Goal: Task Accomplishment & Management: Manage account settings

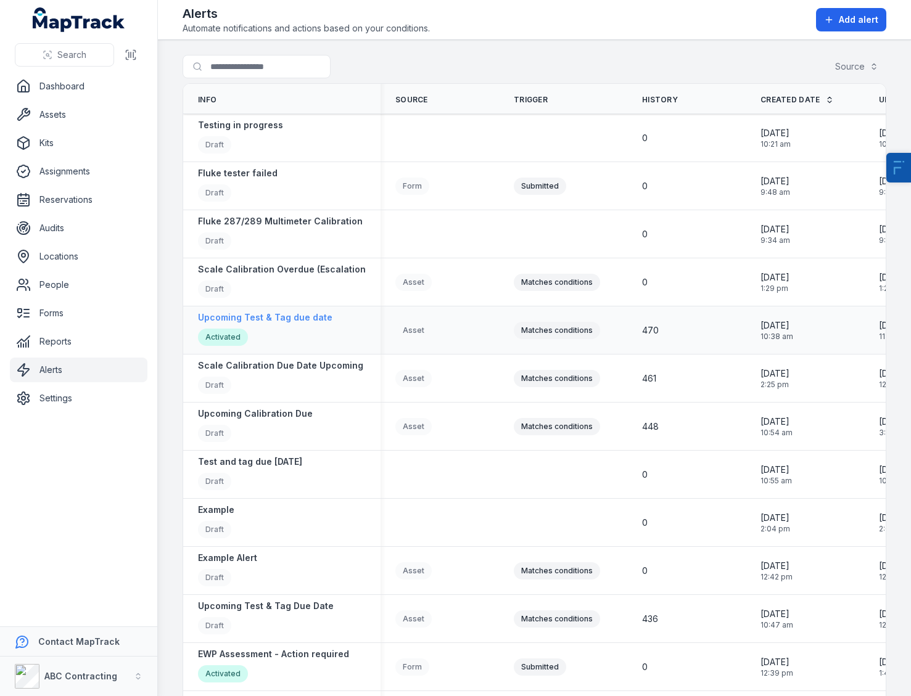
click at [239, 313] on strong "Upcoming Test & Tag due date" at bounding box center [265, 318] width 134 height 12
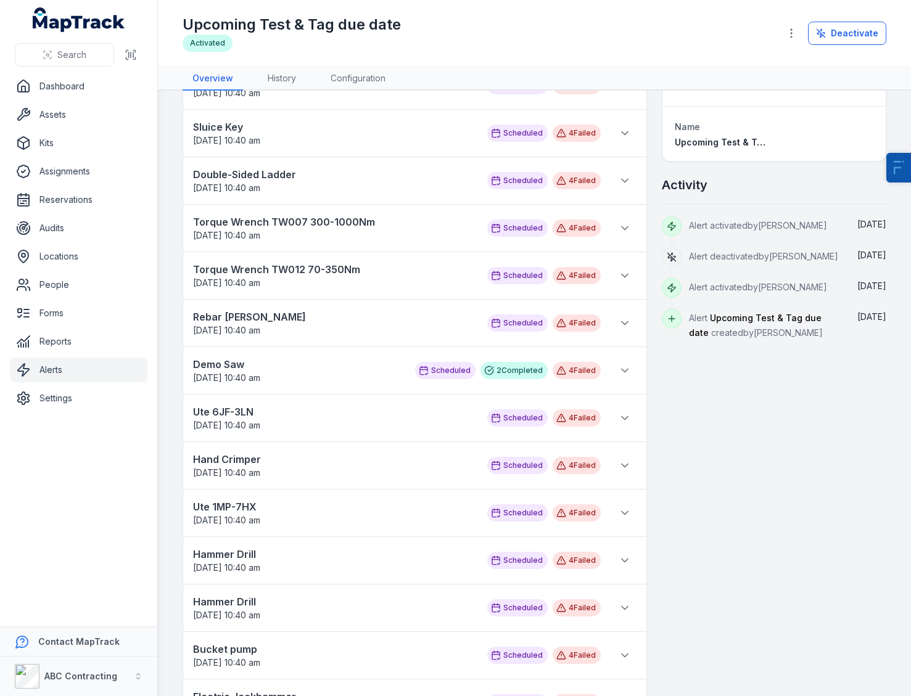
scroll to position [27, 0]
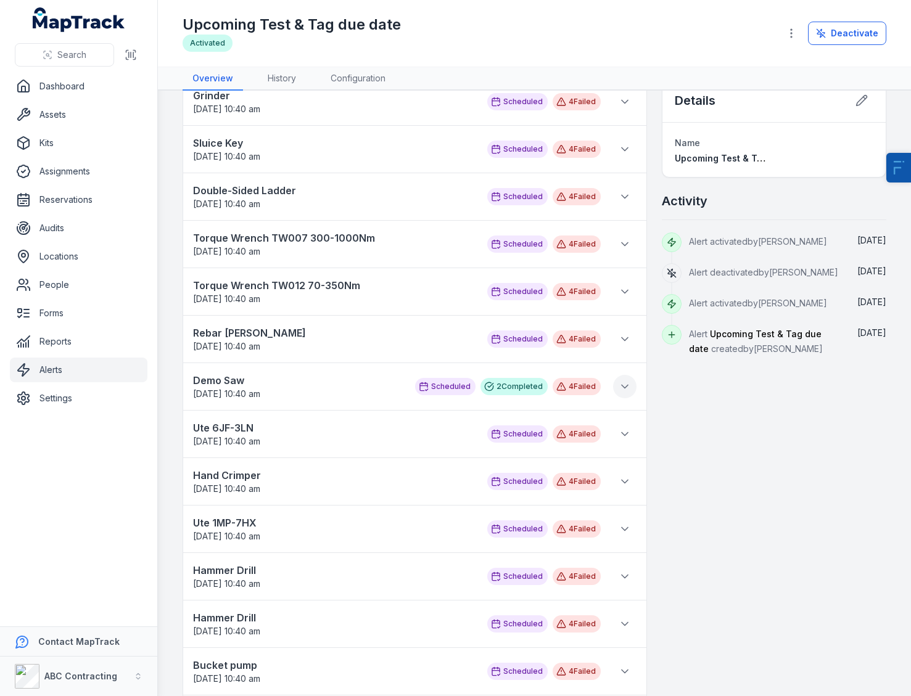
click at [613, 386] on button at bounding box center [624, 386] width 23 height 23
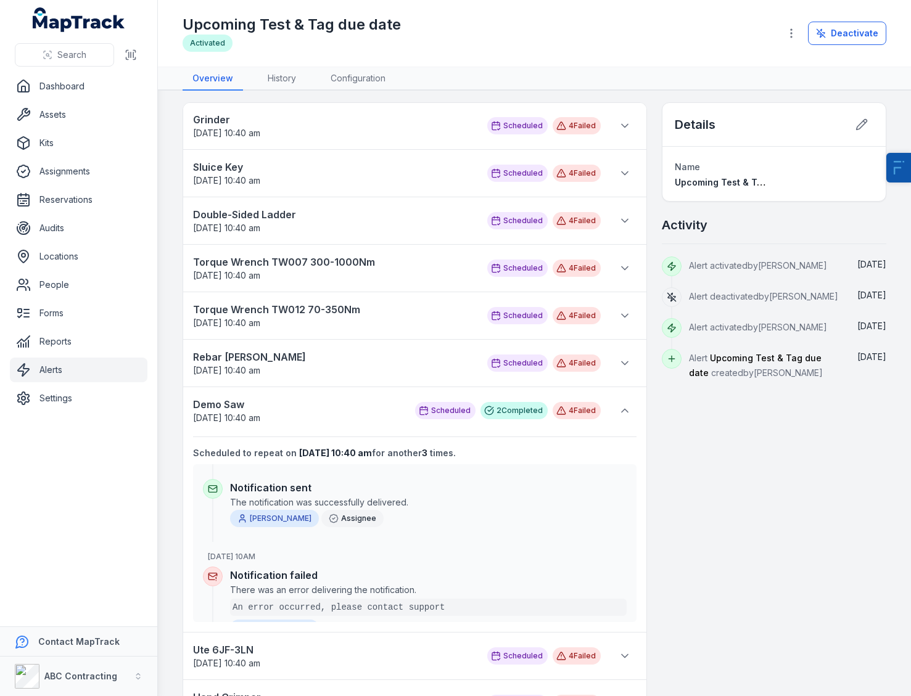
scroll to position [0, 0]
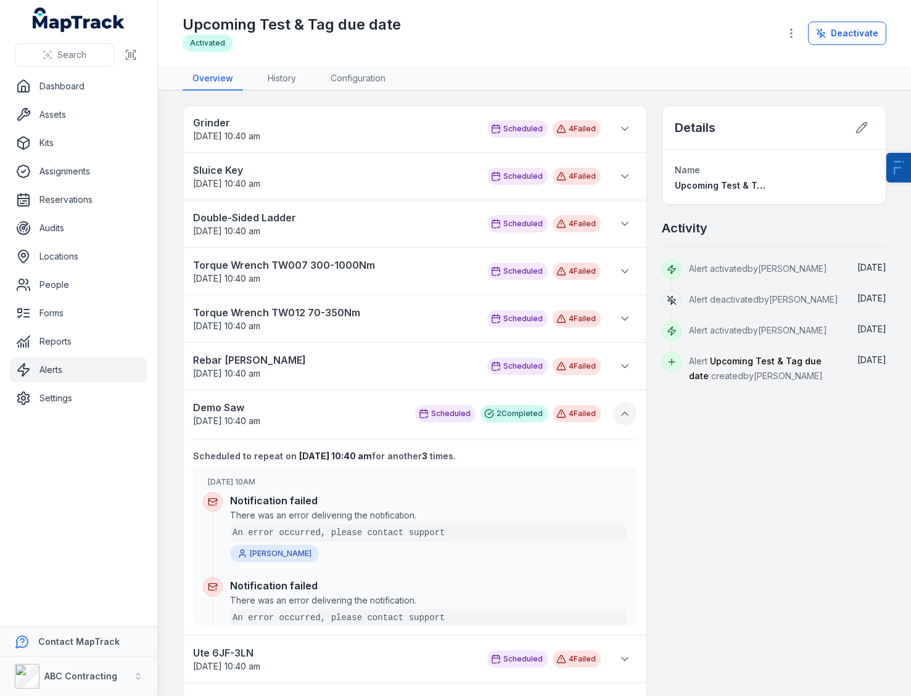
click at [625, 413] on button at bounding box center [624, 413] width 23 height 23
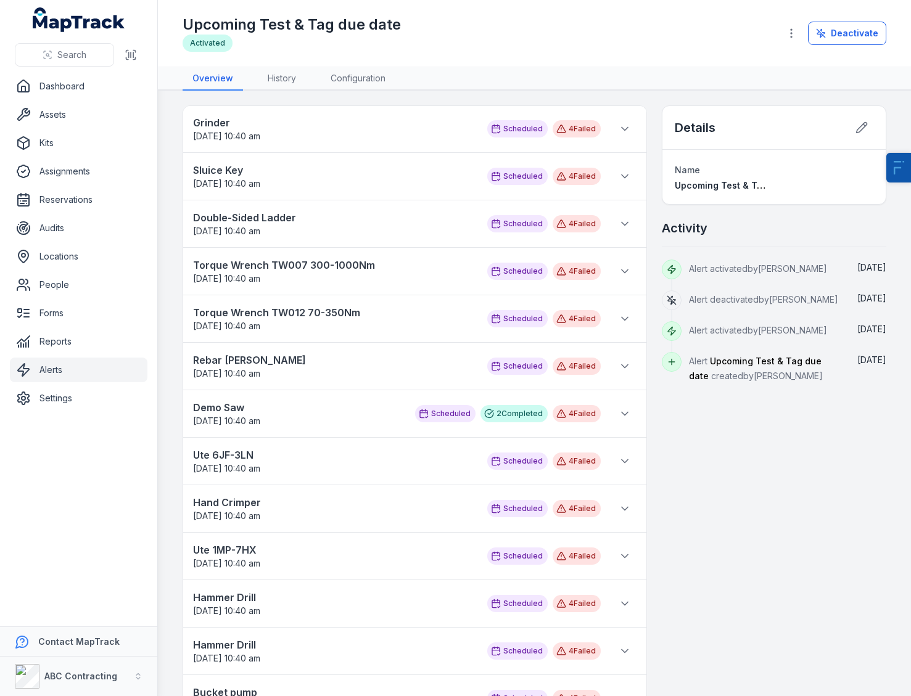
click at [557, 417] on icon at bounding box center [561, 414] width 10 height 10
drag, startPoint x: 576, startPoint y: 416, endPoint x: 521, endPoint y: 409, distance: 54.8
click at [523, 410] on div "Scheduled 2 Completed 4 Failed" at bounding box center [508, 413] width 186 height 17
click at [560, 410] on div "4 Failed" at bounding box center [577, 413] width 48 height 17
click at [565, 411] on div "4 Failed" at bounding box center [577, 413] width 48 height 17
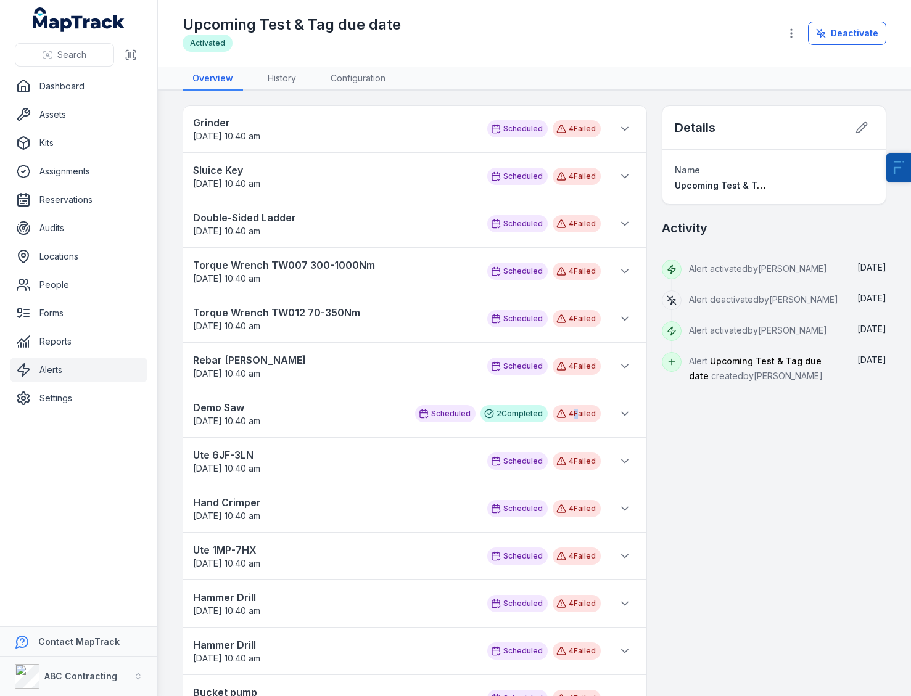
click at [565, 411] on div "4 Failed" at bounding box center [577, 413] width 48 height 17
click at [613, 413] on button at bounding box center [624, 413] width 23 height 23
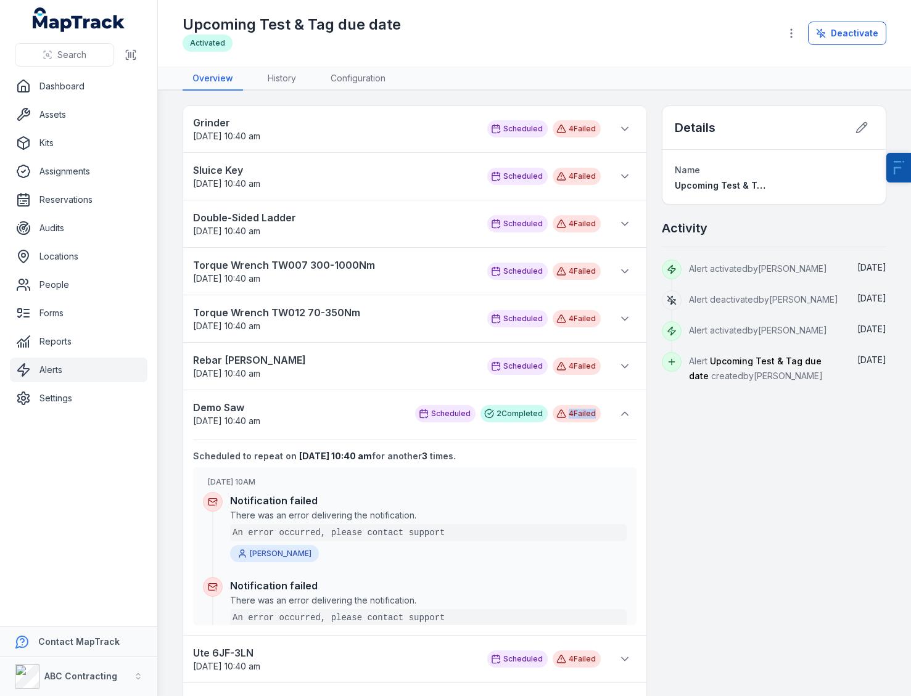
scroll to position [15, 0]
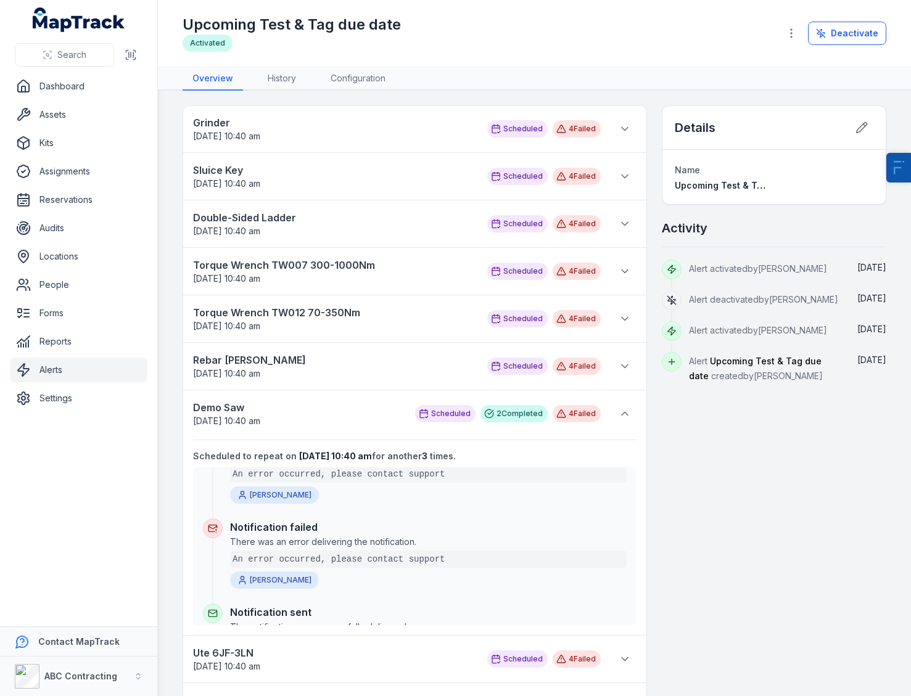
scroll to position [0, 0]
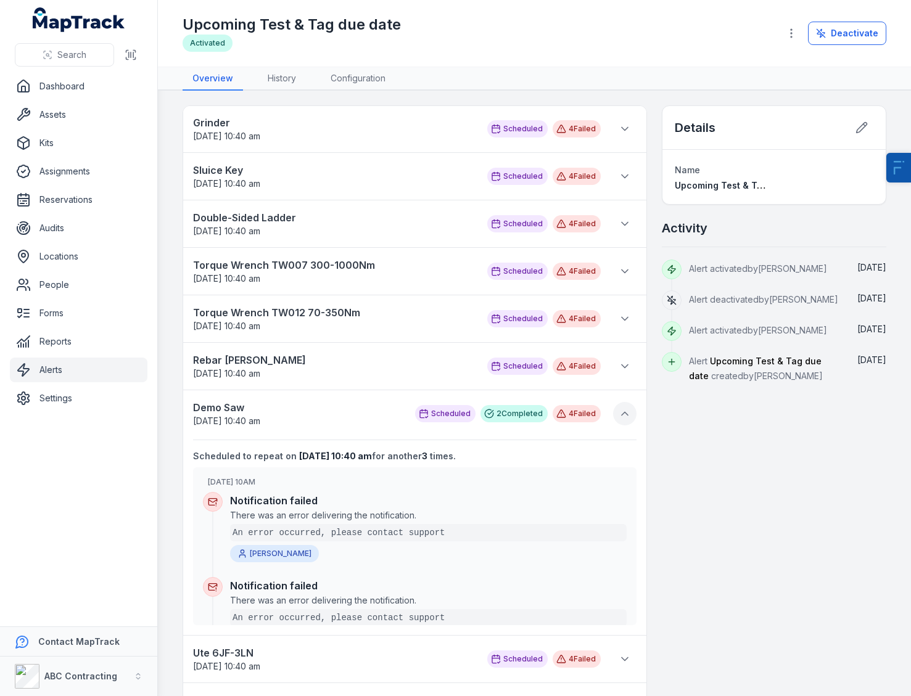
click at [621, 411] on icon at bounding box center [625, 414] width 12 height 12
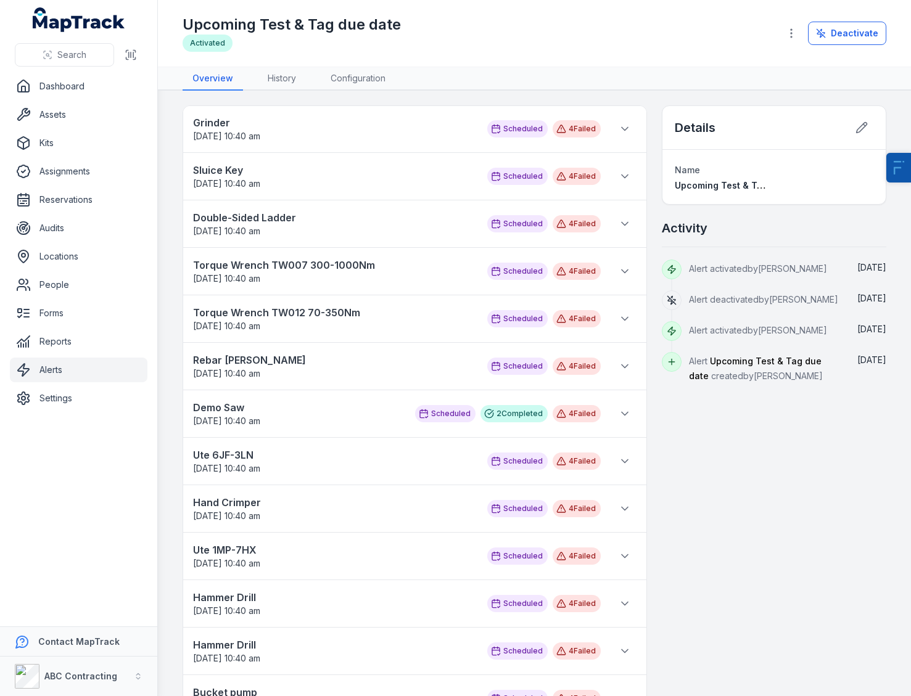
scroll to position [7, 0]
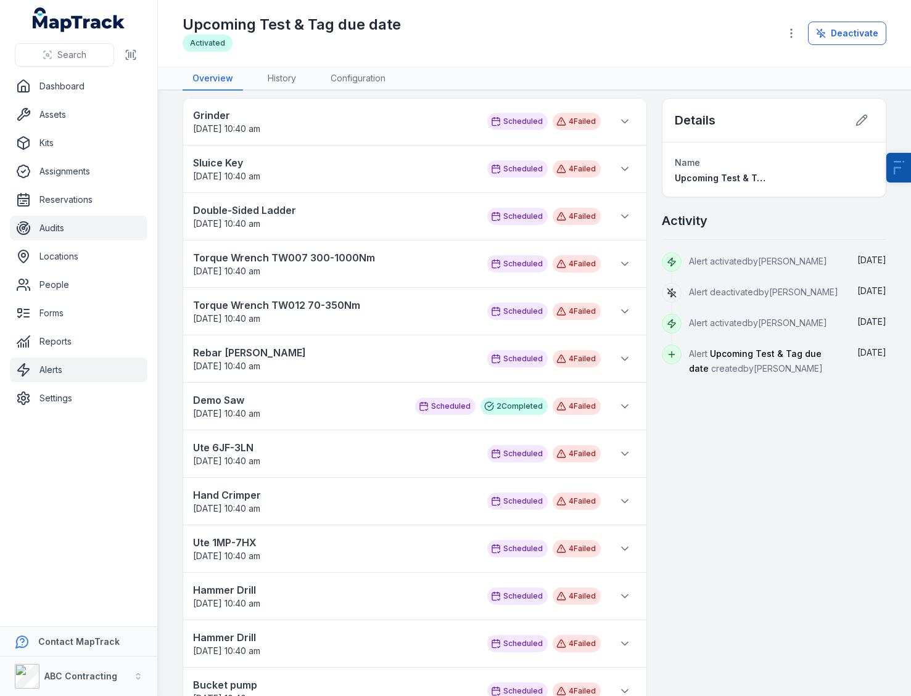
click at [56, 228] on link "Audits" at bounding box center [79, 228] width 138 height 25
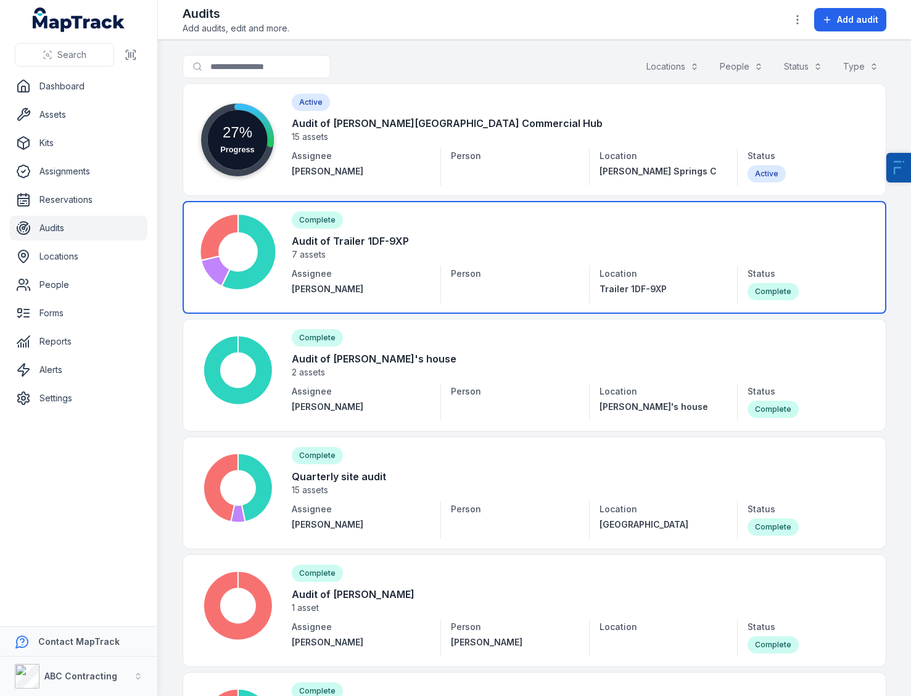
click at [297, 221] on link at bounding box center [535, 257] width 704 height 113
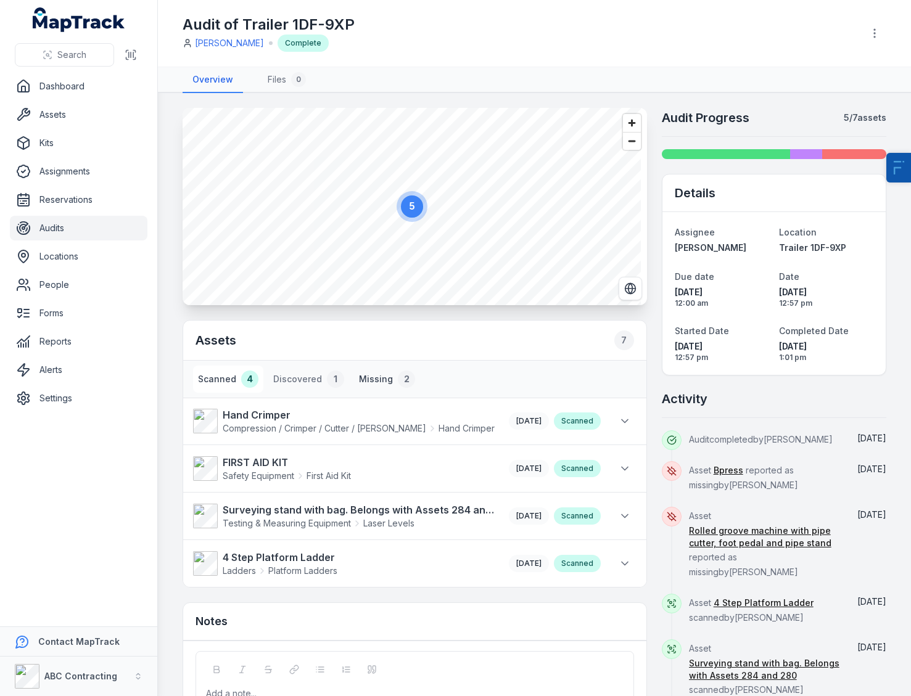
click at [355, 375] on button "Missing 2" at bounding box center [387, 379] width 66 height 27
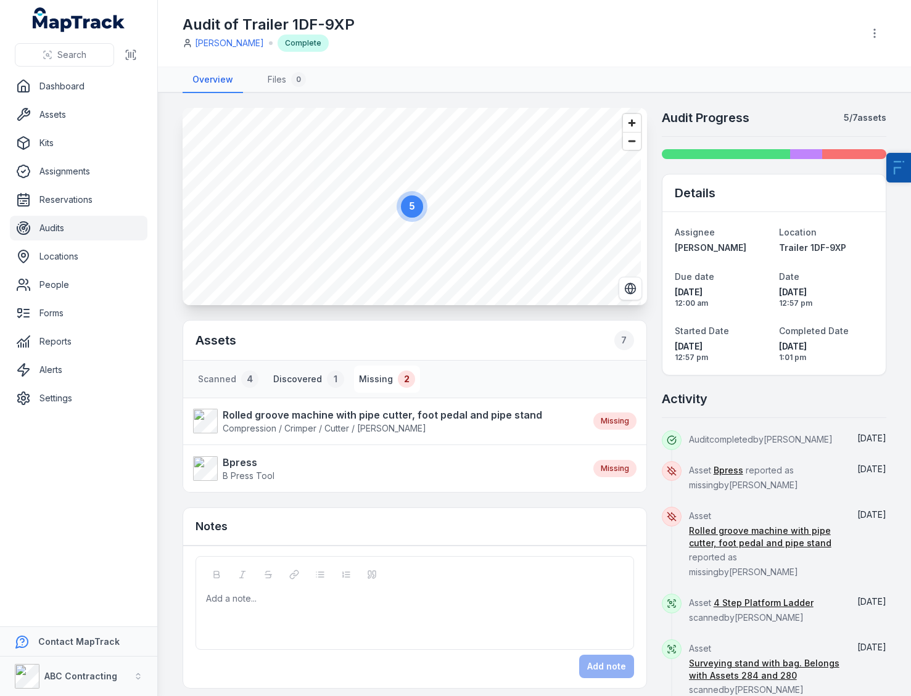
click at [292, 381] on button "Discovered 1" at bounding box center [308, 379] width 81 height 27
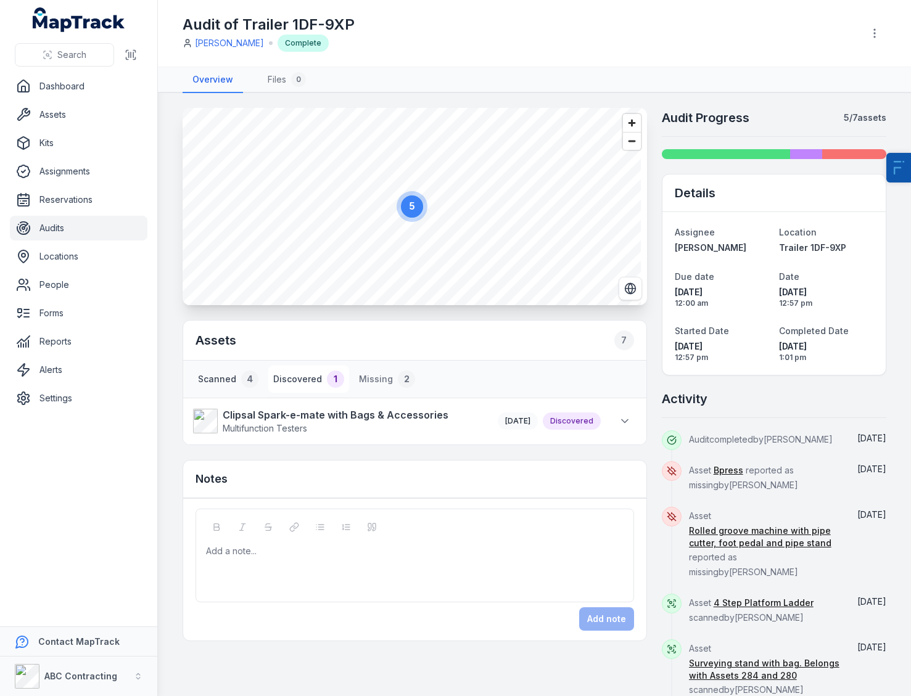
click at [212, 376] on button "Scanned 4" at bounding box center [228, 379] width 70 height 27
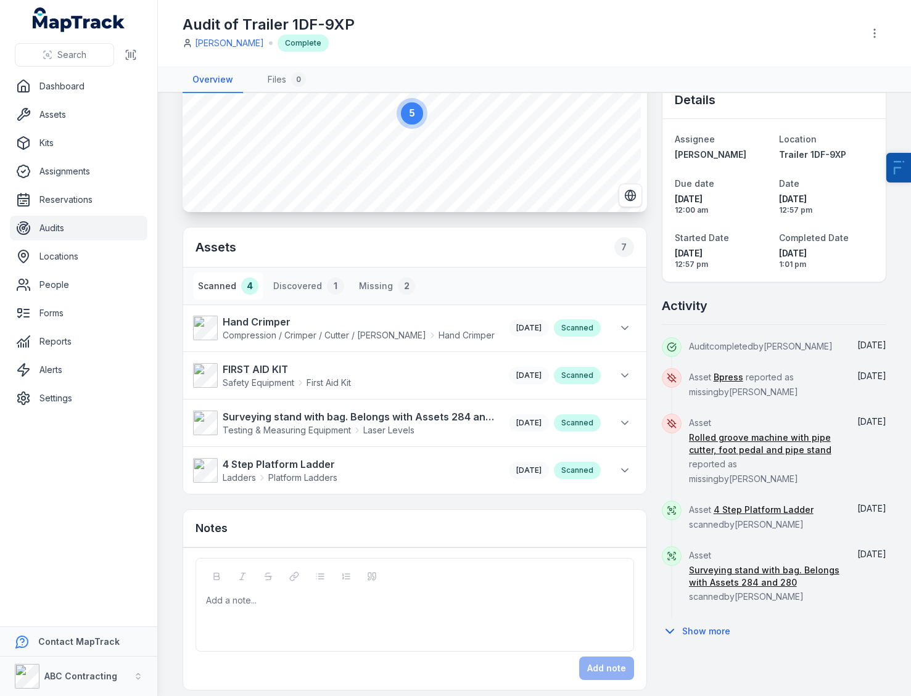
scroll to position [102, 0]
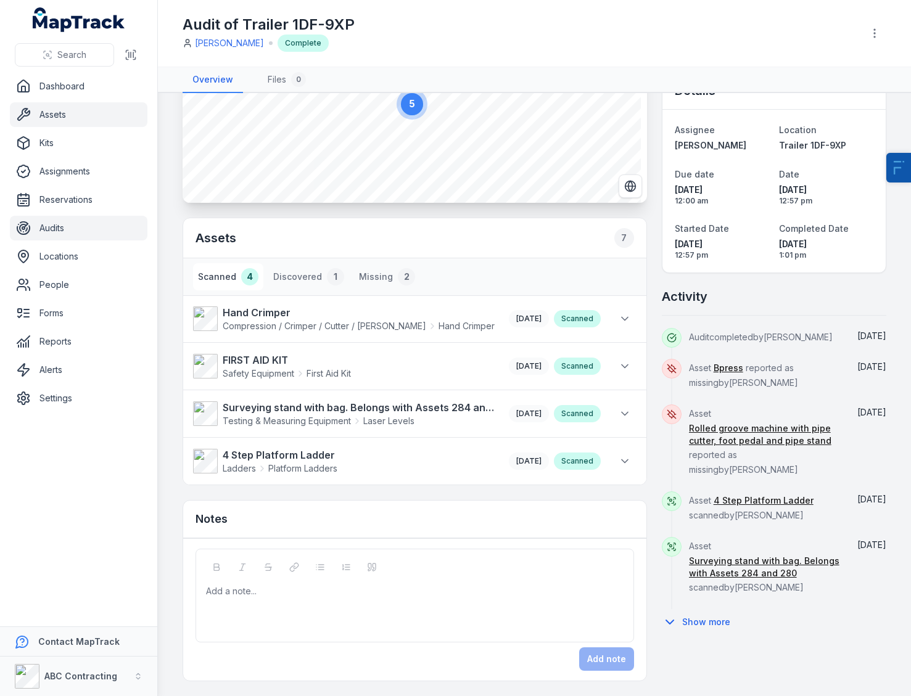
click at [65, 114] on link "Assets" at bounding box center [79, 114] width 138 height 25
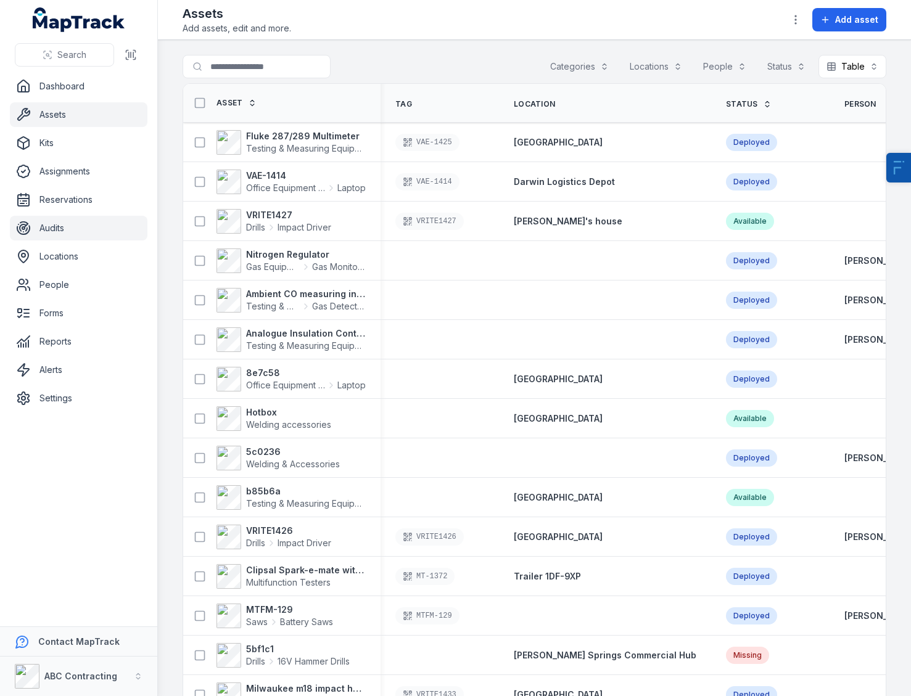
click at [63, 229] on link "Audits" at bounding box center [79, 228] width 138 height 25
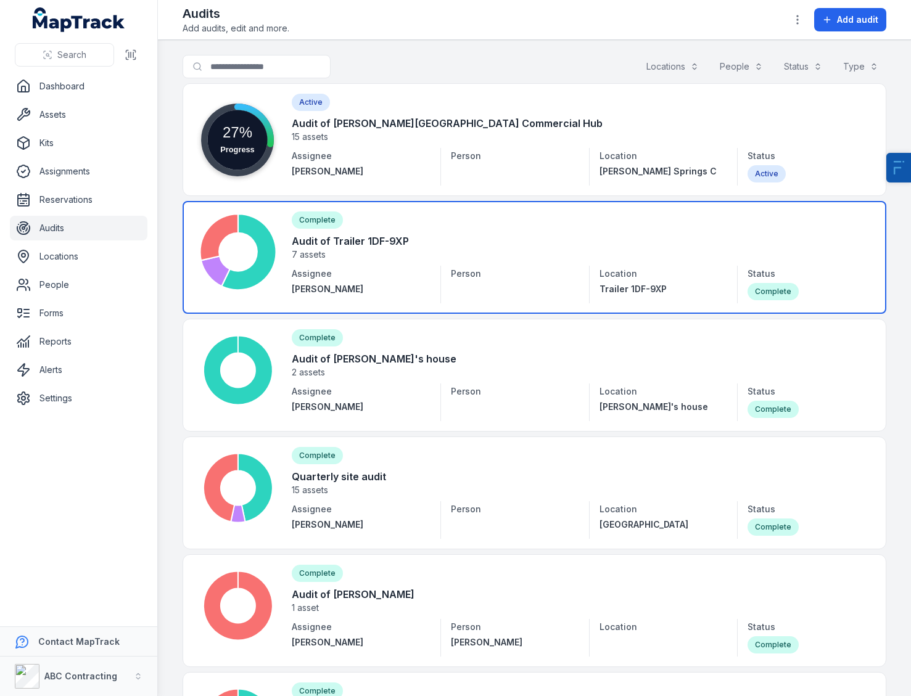
click at [330, 248] on link at bounding box center [535, 257] width 704 height 113
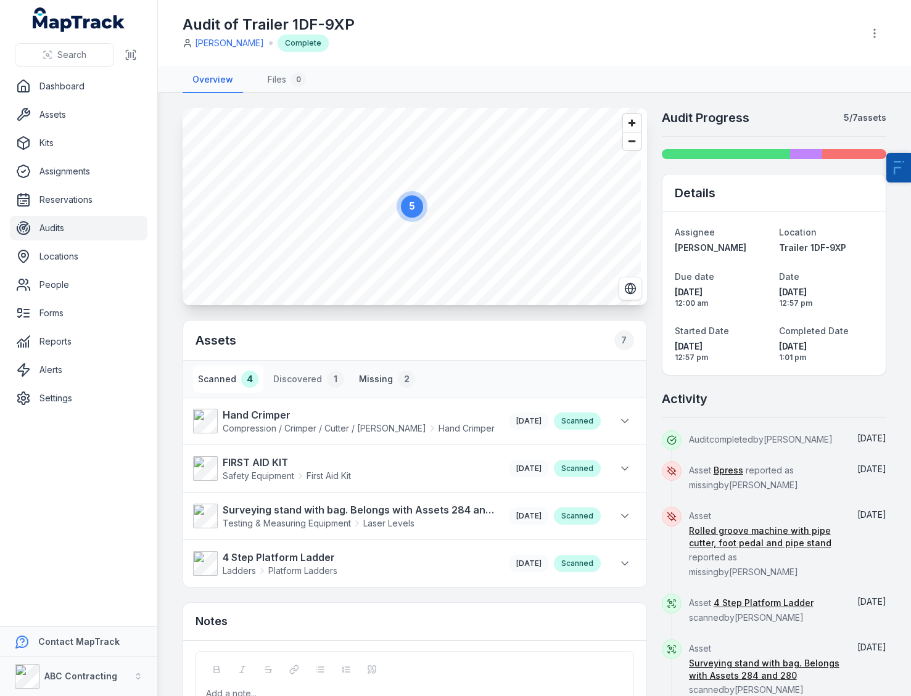
click at [381, 371] on button "Missing 2" at bounding box center [387, 379] width 66 height 27
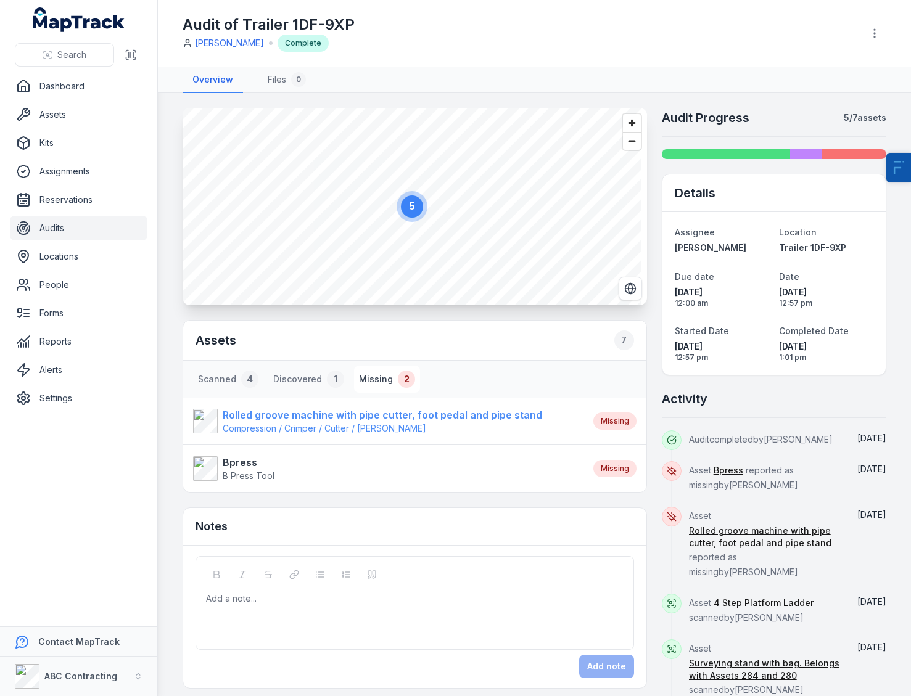
click at [354, 416] on strong "Rolled groove machine with pipe cutter, foot pedal and pipe stand" at bounding box center [383, 415] width 320 height 15
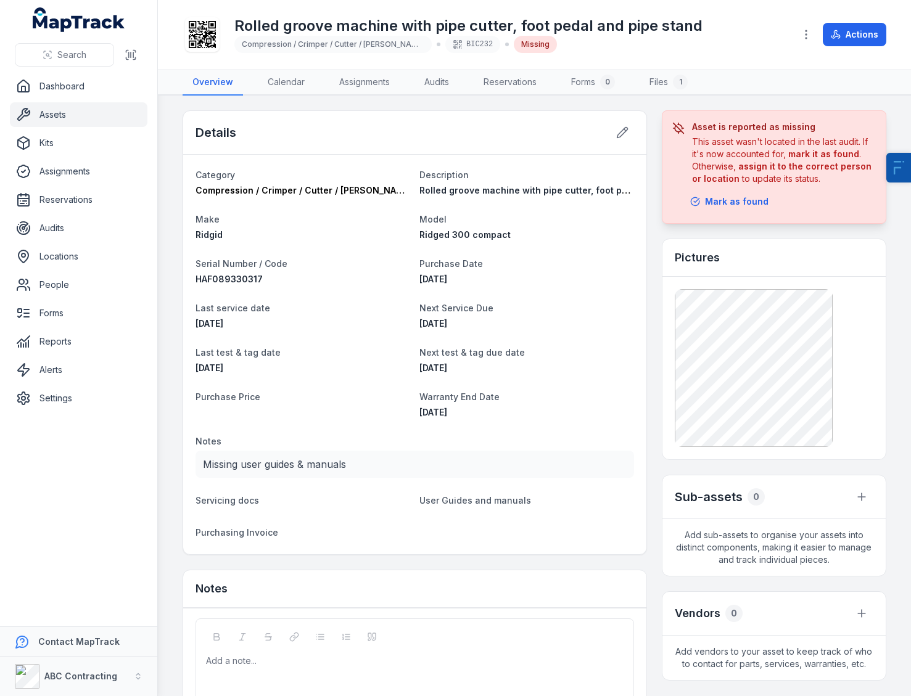
drag, startPoint x: 688, startPoint y: 129, endPoint x: 812, endPoint y: 186, distance: 136.1
click at [812, 188] on div "Asset is reported as missing This asset wasn't located in the last audit. If it…" at bounding box center [774, 167] width 225 height 114
click at [812, 185] on div "Asset is reported as missing This asset wasn't located in the last audit. If it…" at bounding box center [774, 167] width 225 height 114
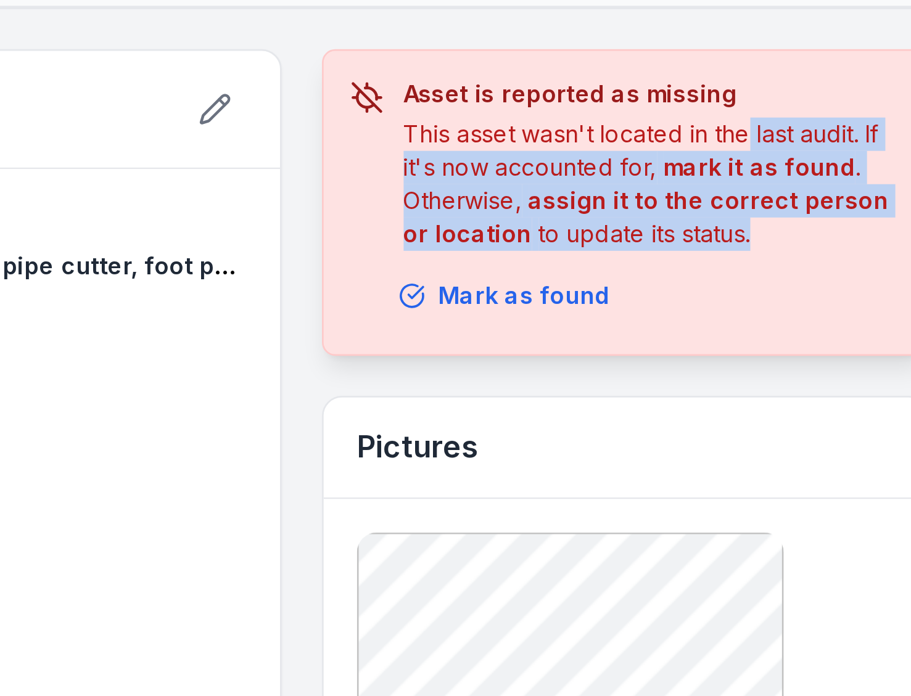
drag, startPoint x: 812, startPoint y: 141, endPoint x: 838, endPoint y: 175, distance: 42.3
click at [838, 175] on div "This asset wasn't located in the last audit. If it's now accounted for, mark it…" at bounding box center [784, 160] width 184 height 49
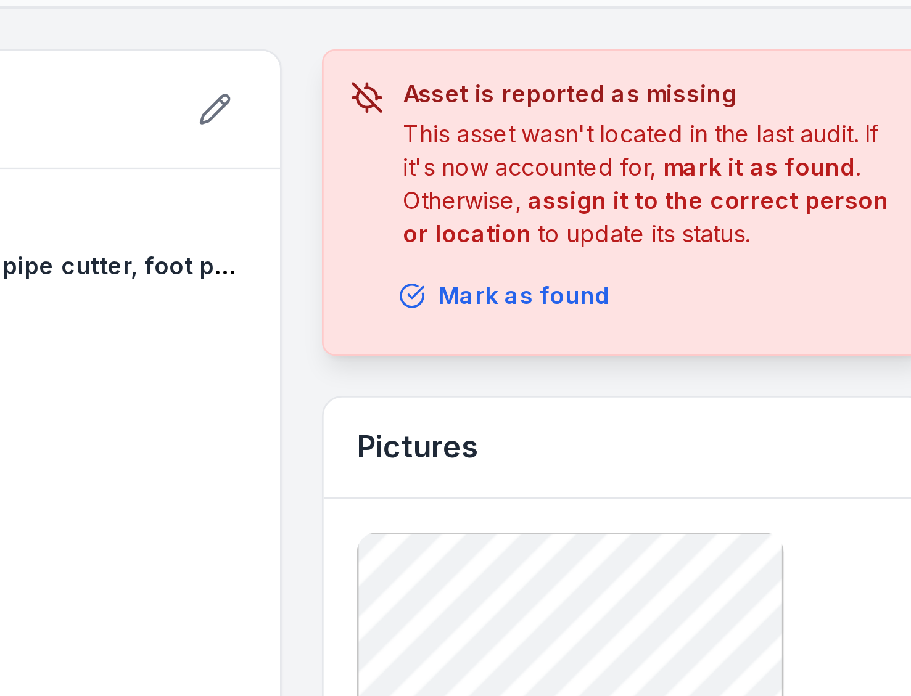
click at [838, 175] on div "This asset wasn't located in the last audit. If it's now accounted for, mark it…" at bounding box center [784, 160] width 184 height 49
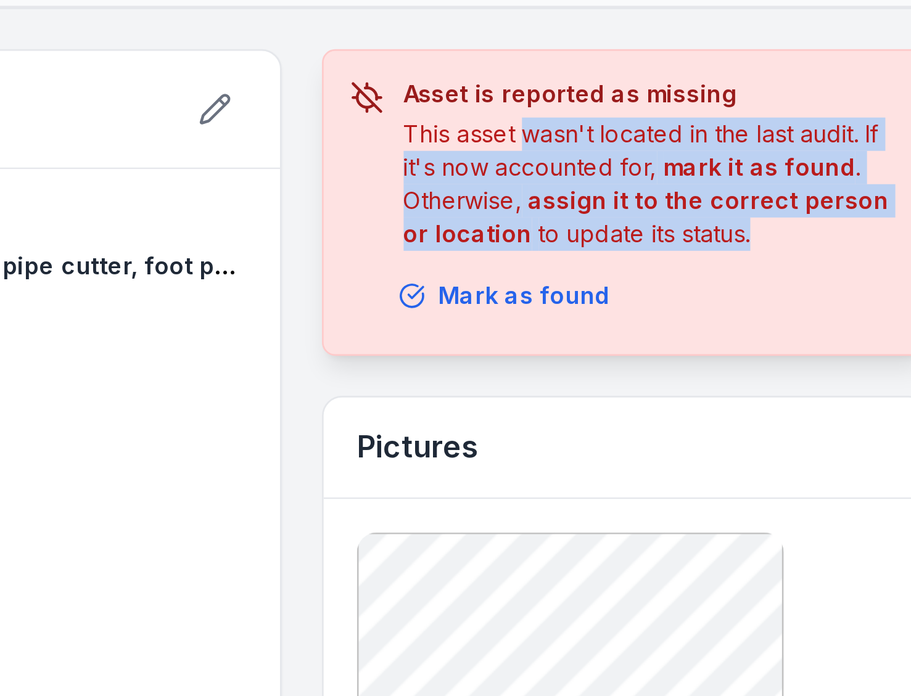
drag, startPoint x: 818, startPoint y: 178, endPoint x: 732, endPoint y: 146, distance: 91.5
click at [732, 146] on div "This asset wasn't located in the last audit. If it's now accounted for, mark it…" at bounding box center [784, 160] width 184 height 49
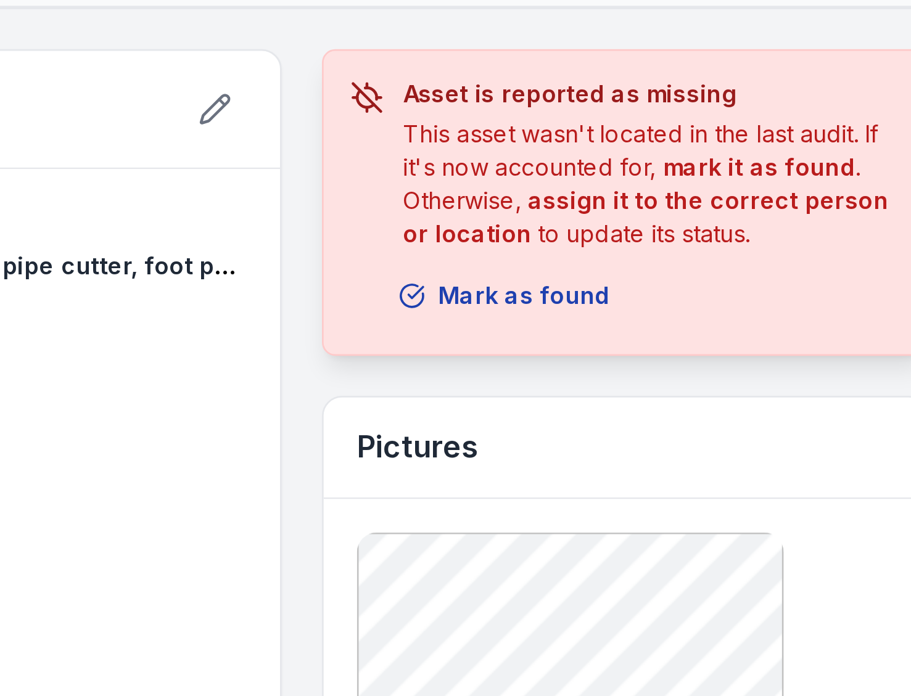
click at [725, 201] on button "Mark as found" at bounding box center [729, 201] width 94 height 23
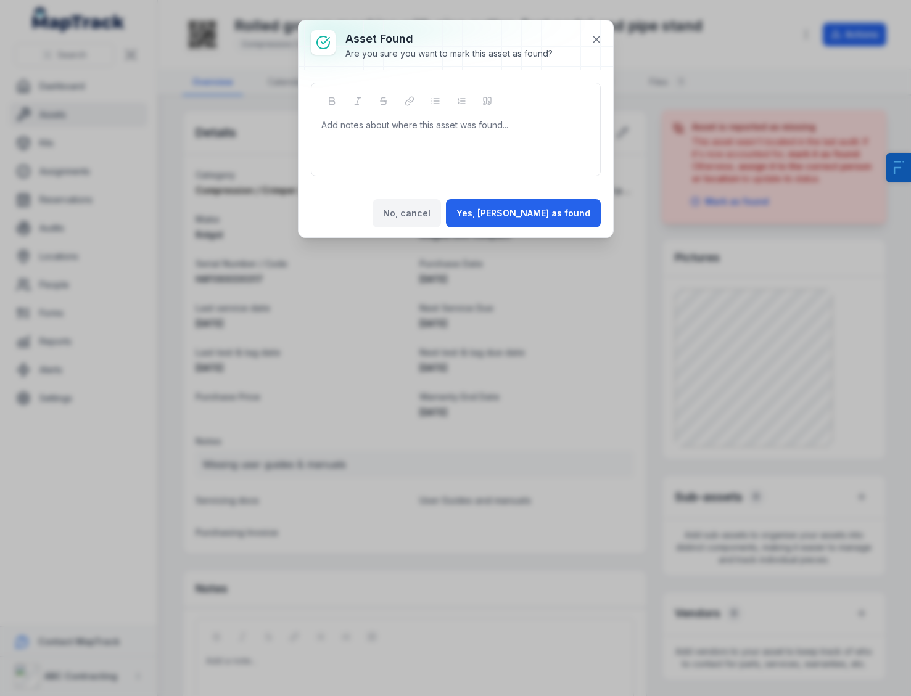
click at [441, 202] on button "No, cancel" at bounding box center [407, 213] width 68 height 28
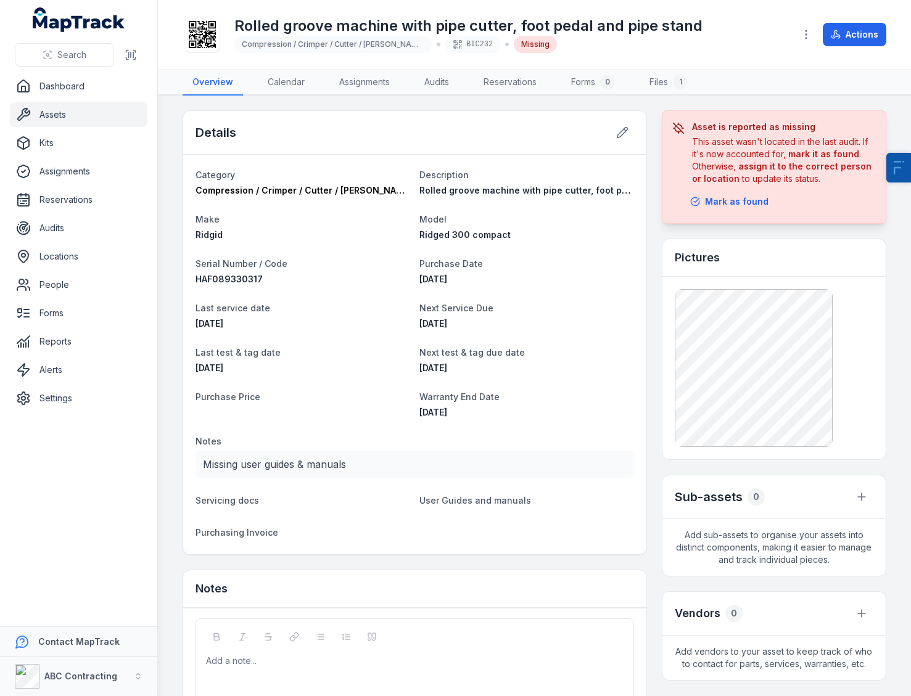
click at [33, 109] on link "Assets" at bounding box center [79, 114] width 138 height 25
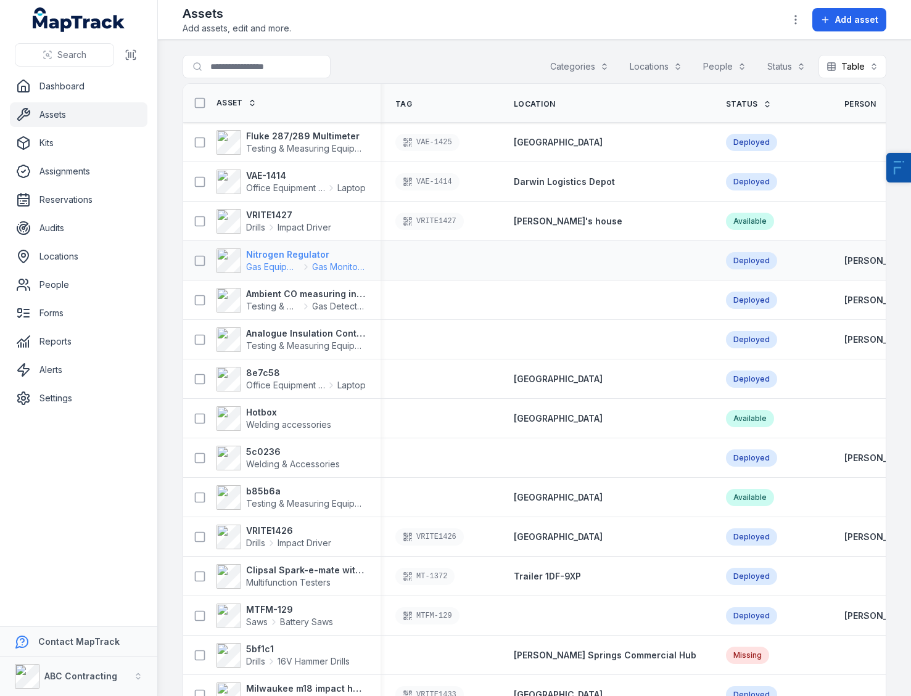
click at [297, 269] on span "Gas Equipment" at bounding box center [273, 267] width 54 height 12
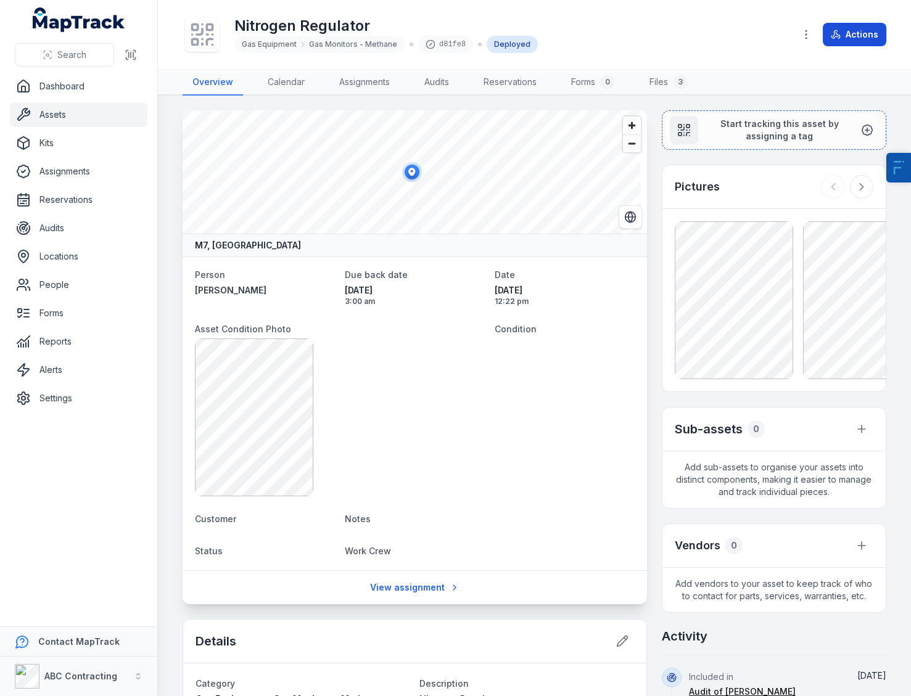
click at [850, 32] on button "Actions" at bounding box center [855, 34] width 64 height 23
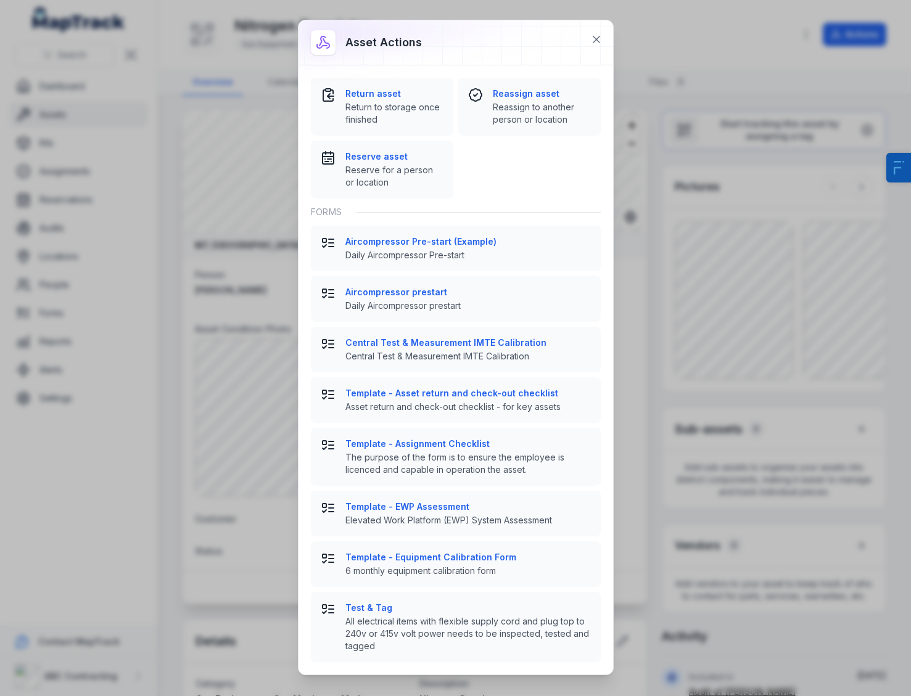
click at [651, 78] on div "Asset actions Return asset Return to storage once finished Reassign asset Reass…" at bounding box center [455, 348] width 911 height 696
click at [595, 36] on icon at bounding box center [596, 39] width 12 height 12
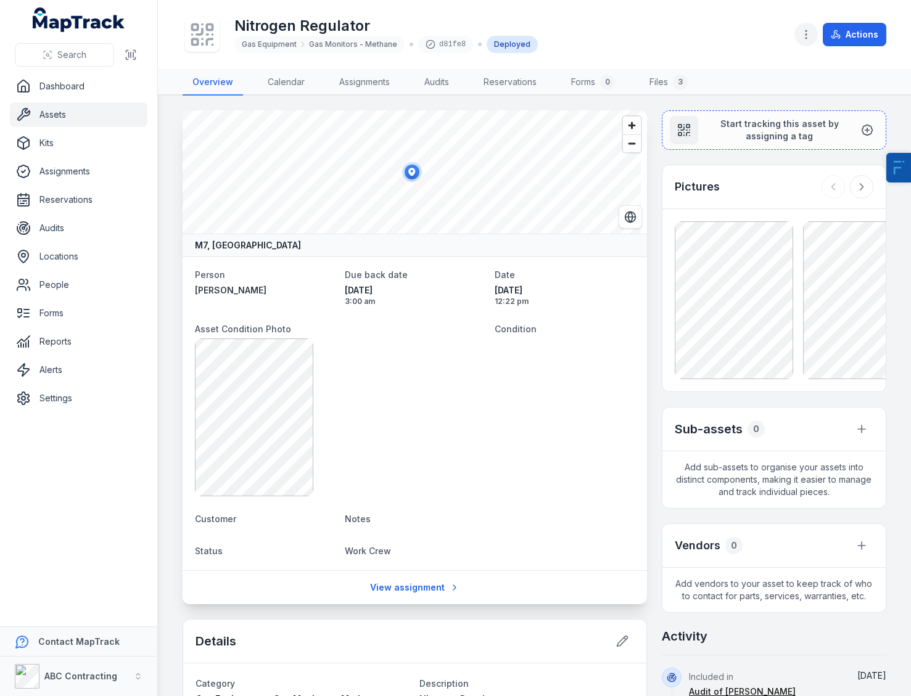
click at [799, 33] on button "button" at bounding box center [806, 34] width 23 height 23
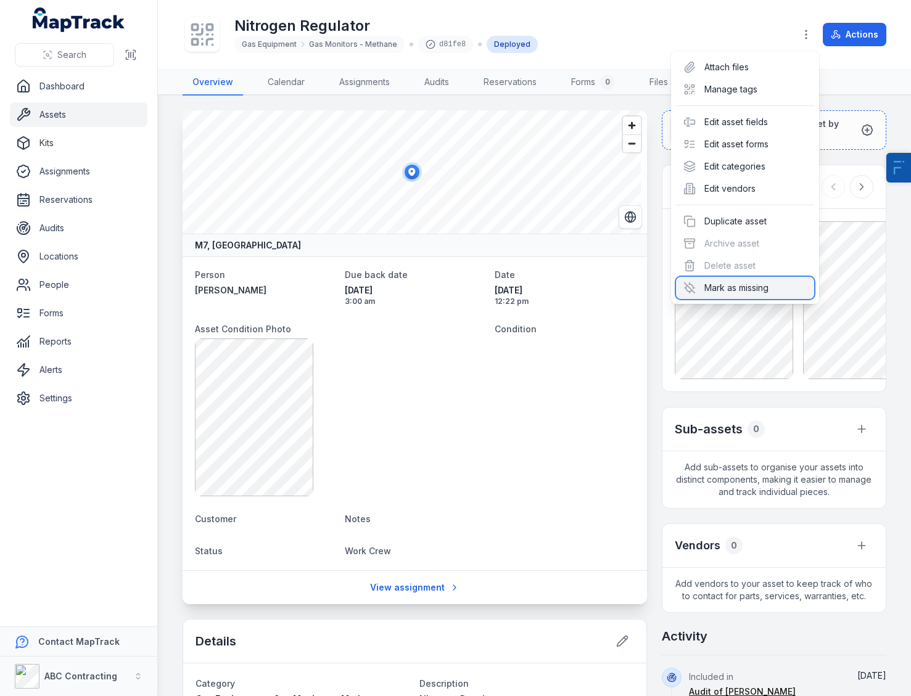
click at [724, 287] on div "Mark as missing" at bounding box center [745, 288] width 138 height 22
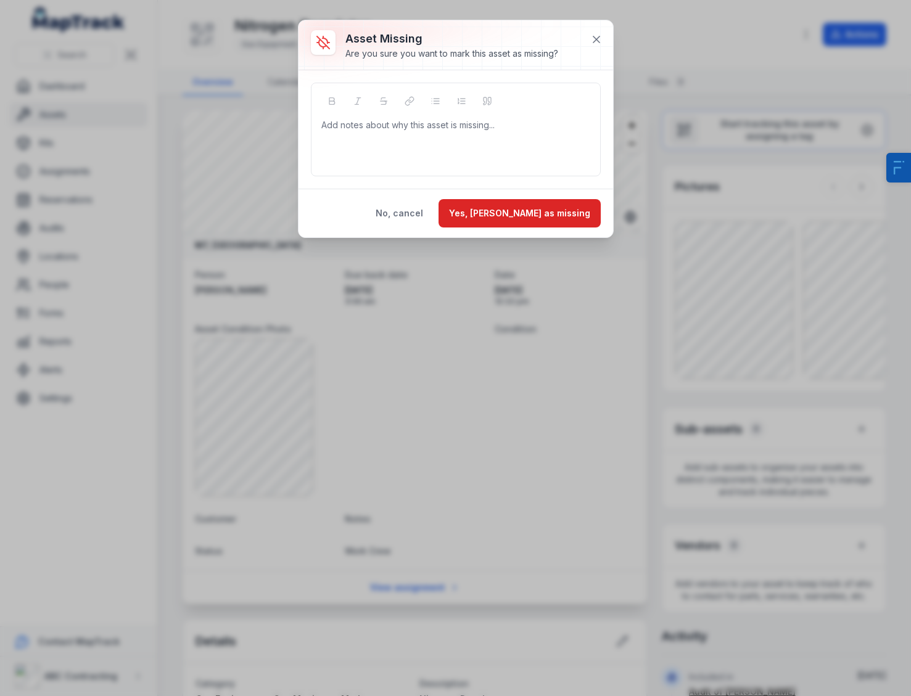
click at [398, 134] on div "Add notes about why this asset is missing..." at bounding box center [455, 143] width 269 height 49
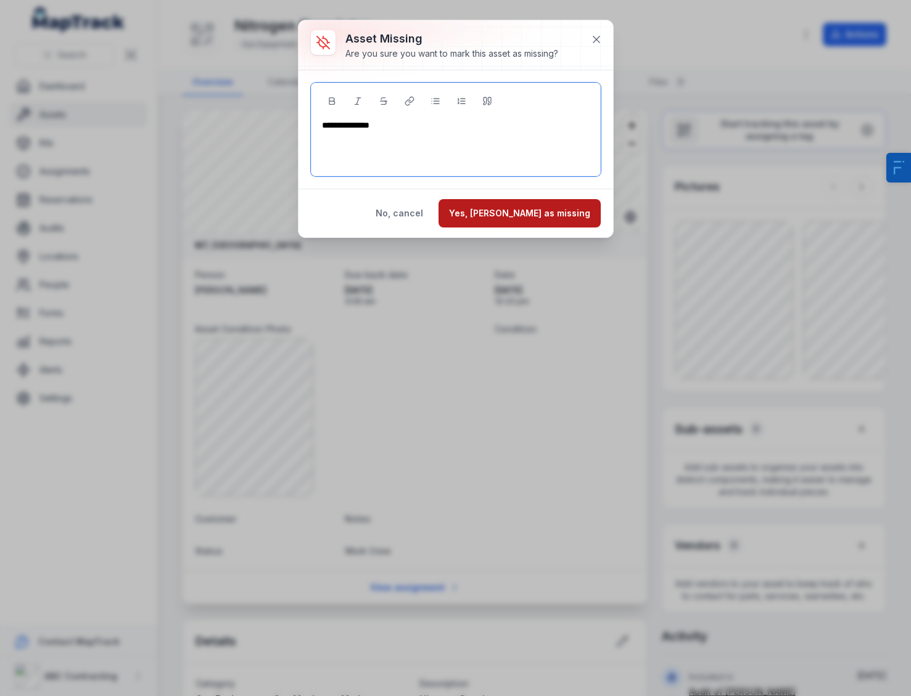
click at [564, 216] on button "Yes, [PERSON_NAME] as missing" at bounding box center [520, 213] width 162 height 28
